Goal: Information Seeking & Learning: Learn about a topic

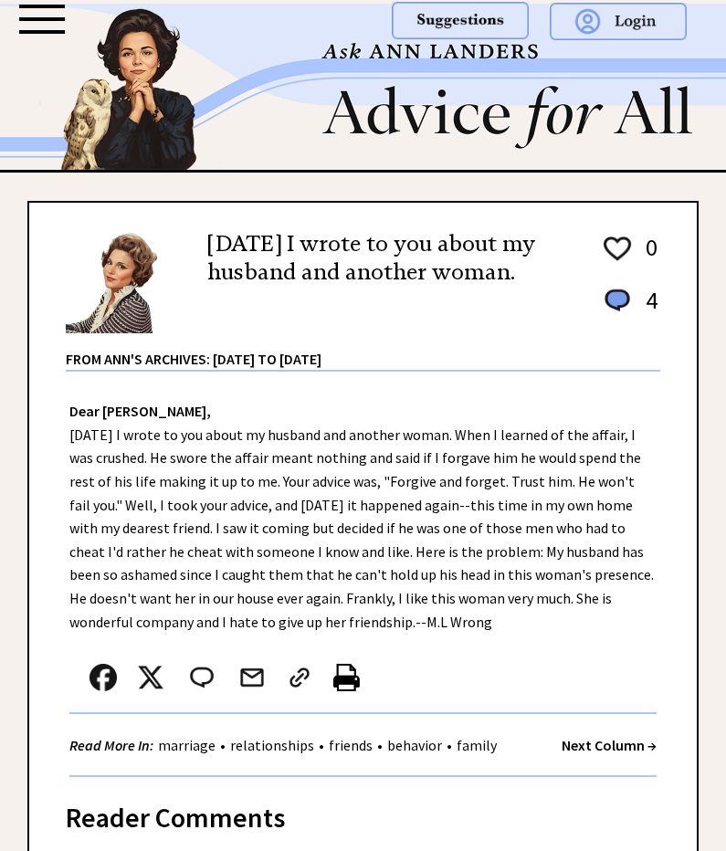
click at [38, 26] on div at bounding box center [42, 19] width 46 height 29
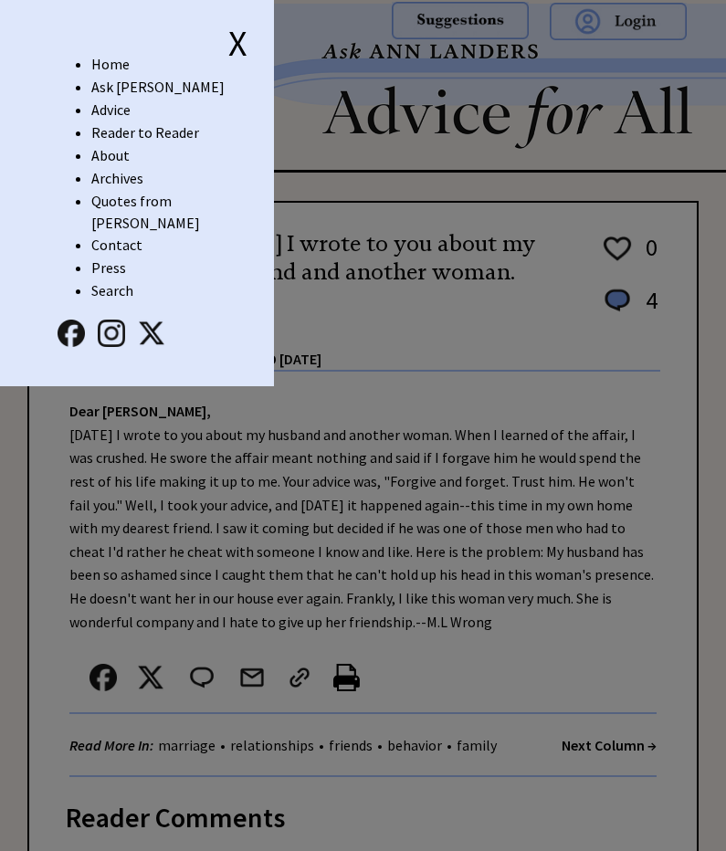
click at [120, 181] on link "Archives" at bounding box center [117, 178] width 52 height 18
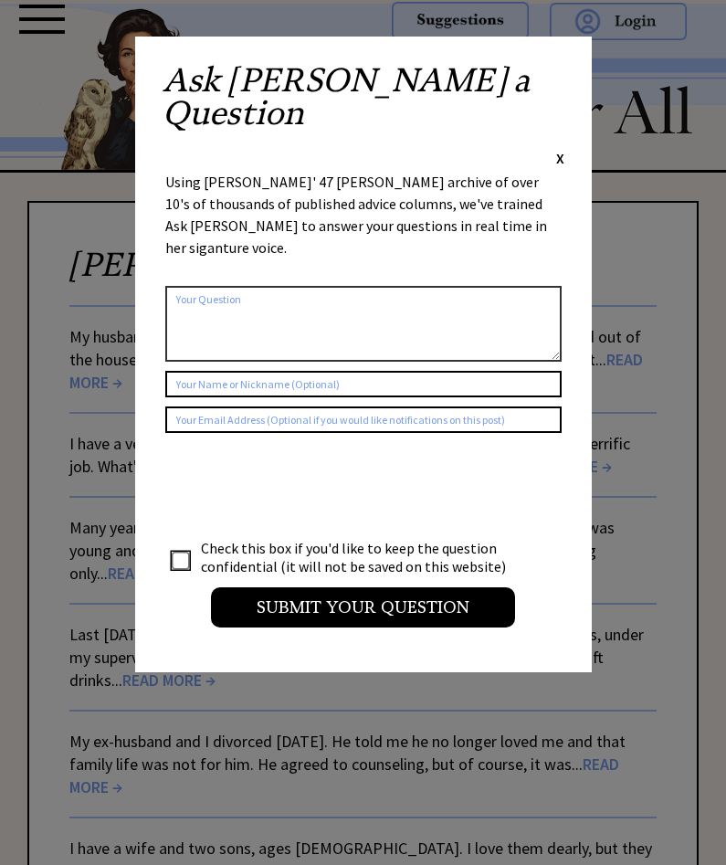
click at [556, 149] on span "X" at bounding box center [560, 158] width 8 height 18
